Goal: Check status: Check status

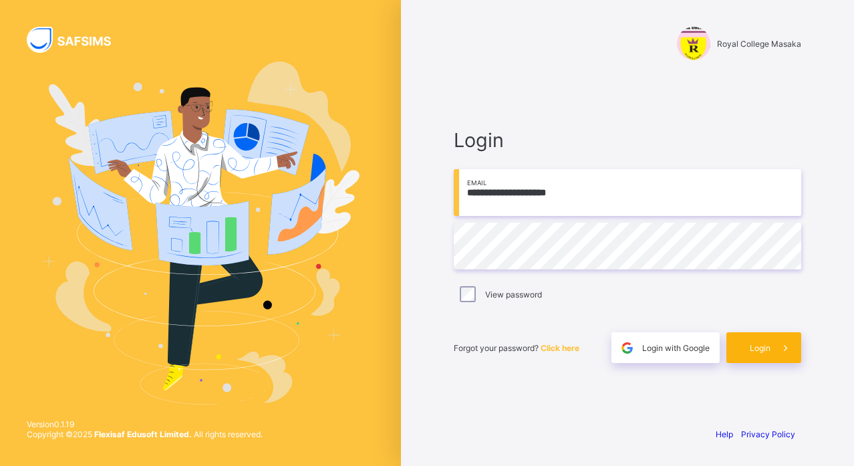
click at [759, 356] on div "Login" at bounding box center [763, 347] width 75 height 31
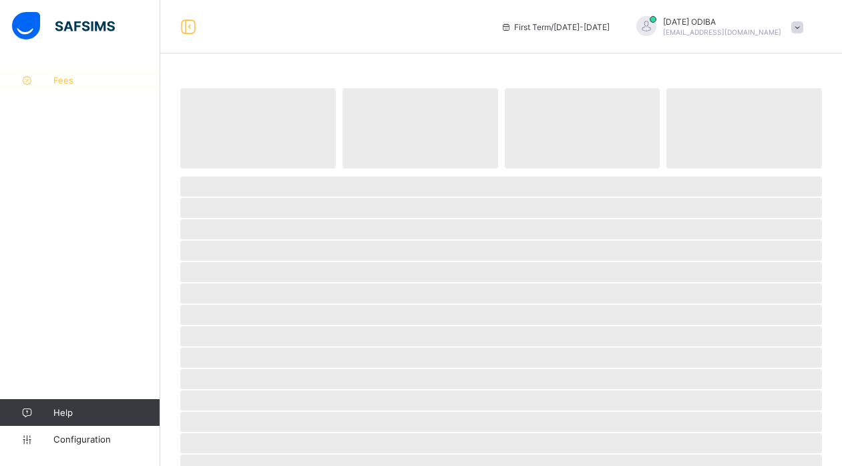
click at [57, 82] on span "Fees" at bounding box center [106, 80] width 107 height 11
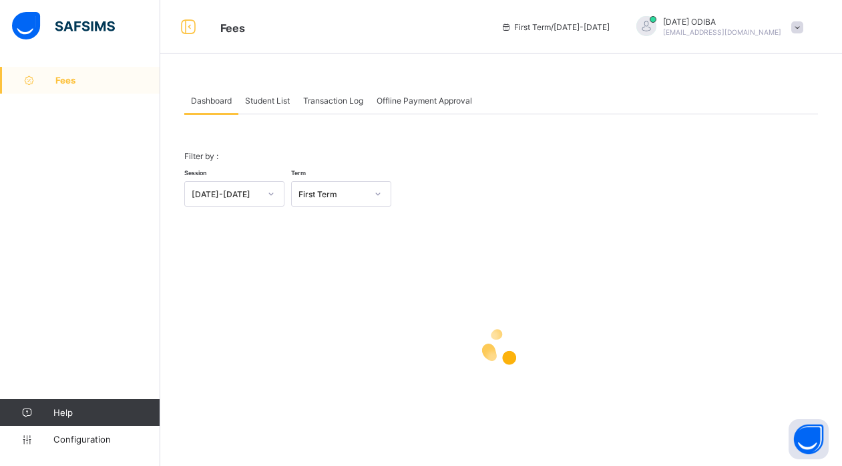
click at [273, 98] on span "Student List" at bounding box center [267, 101] width 45 height 10
click at [0, 0] on input "text" at bounding box center [0, 0] width 0 height 0
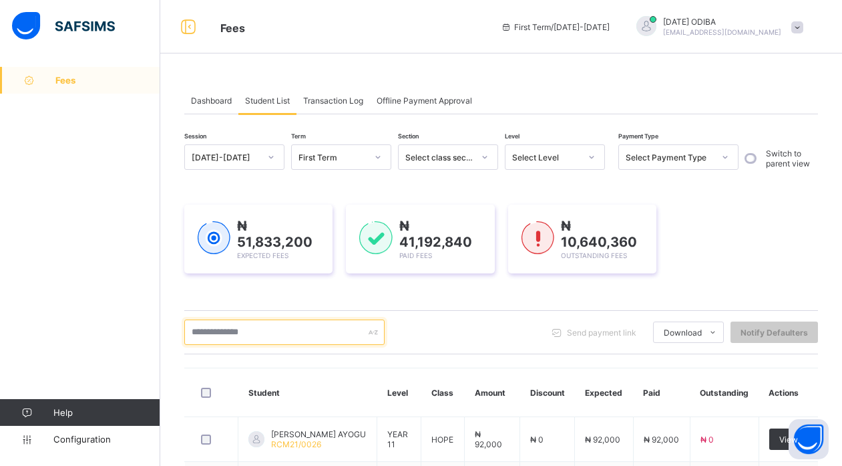
click at [260, 330] on input "text" at bounding box center [284, 331] width 200 height 25
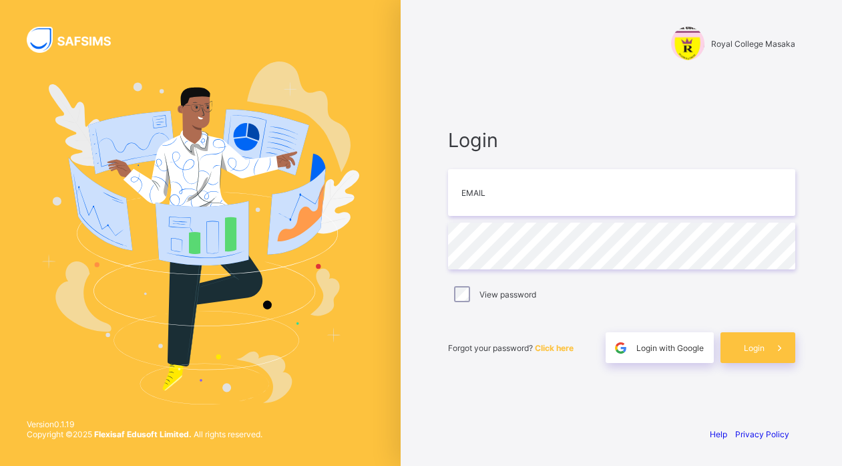
type input "**********"
